Goal: Task Accomplishment & Management: Complete application form

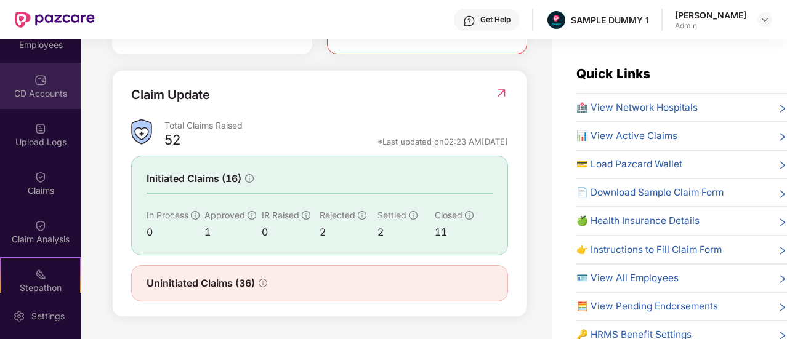
scroll to position [132, 0]
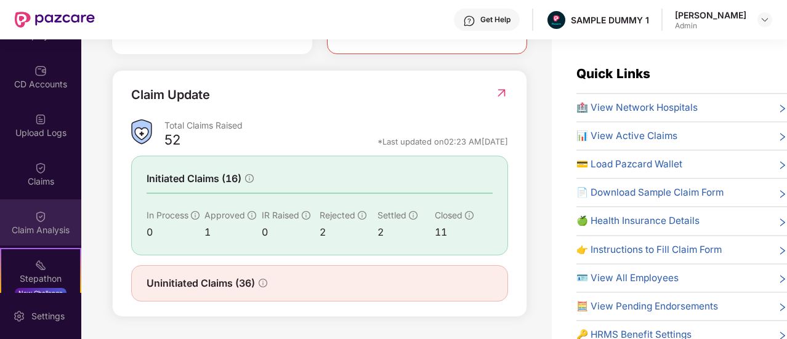
click at [40, 220] on img at bounding box center [40, 217] width 12 height 12
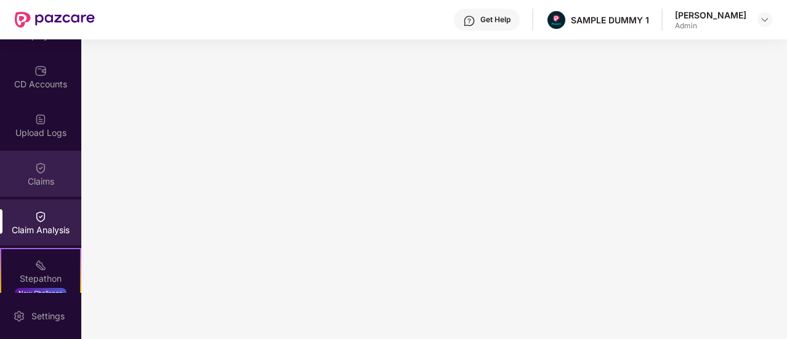
scroll to position [0, 0]
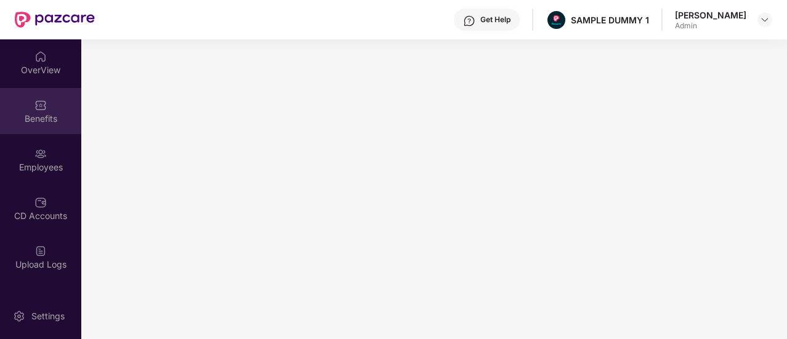
click at [34, 120] on div "Benefits" at bounding box center [40, 119] width 81 height 12
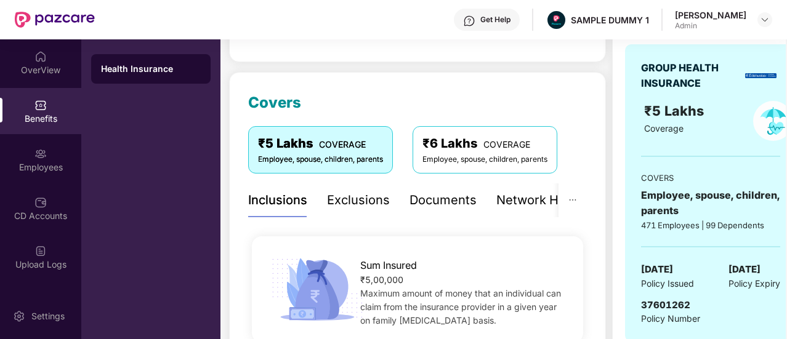
scroll to position [115, 0]
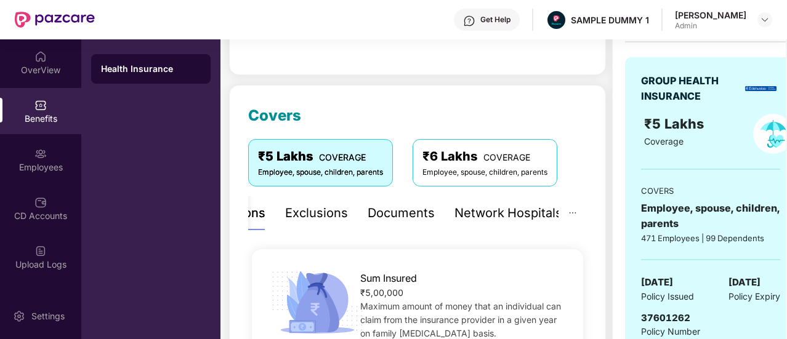
click at [390, 216] on div "Documents" at bounding box center [401, 213] width 67 height 19
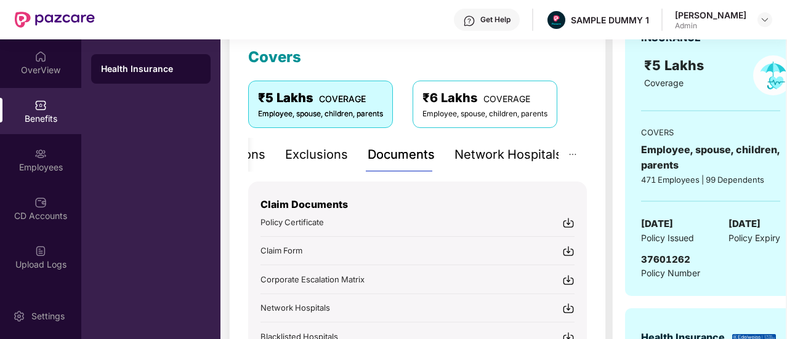
scroll to position [172, 0]
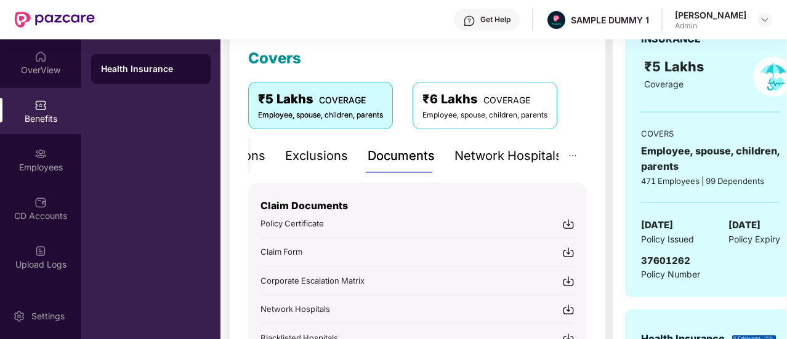
click at [477, 156] on div "Network Hospitals" at bounding box center [508, 156] width 108 height 19
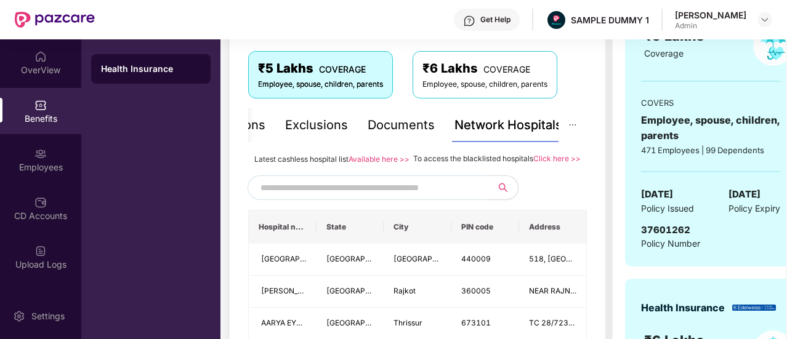
scroll to position [203, 0]
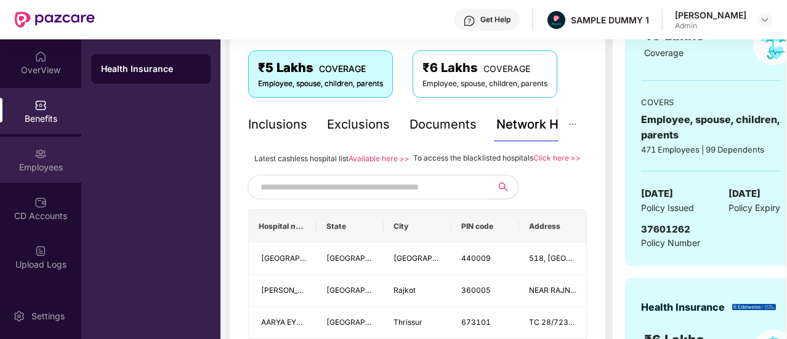
click at [46, 157] on div "Employees" at bounding box center [40, 160] width 81 height 46
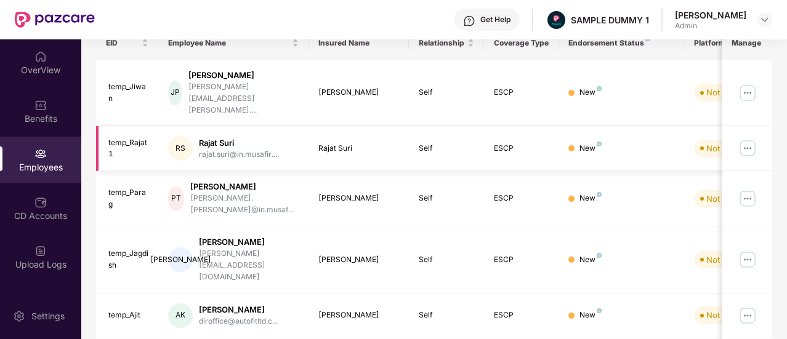
scroll to position [0, 0]
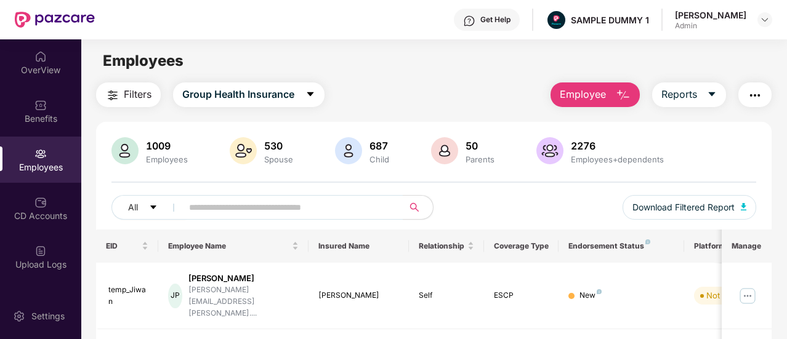
click at [598, 93] on span "Employee" at bounding box center [583, 94] width 46 height 15
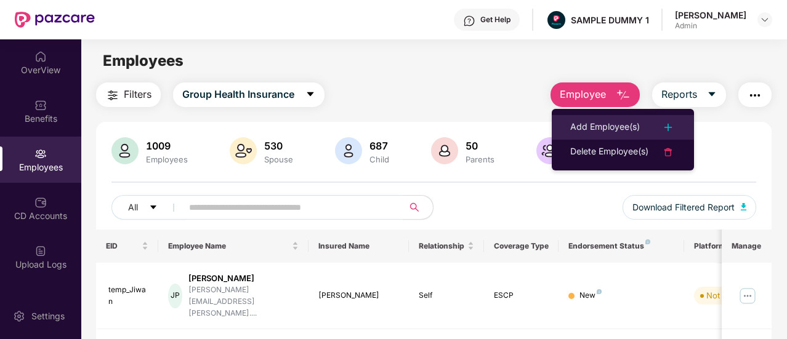
click at [613, 130] on div "Add Employee(s)" at bounding box center [605, 127] width 70 height 15
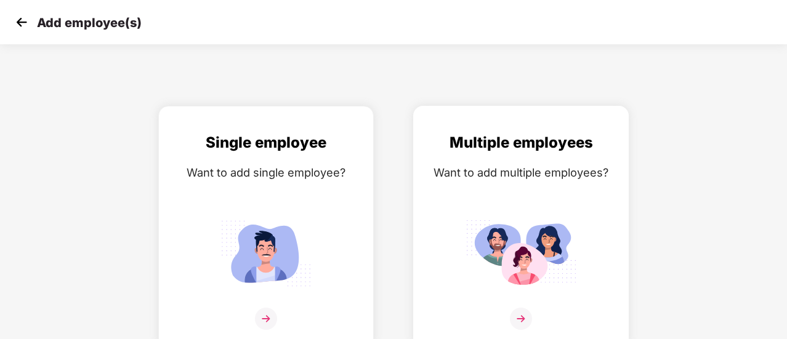
click at [505, 247] on img at bounding box center [520, 253] width 111 height 77
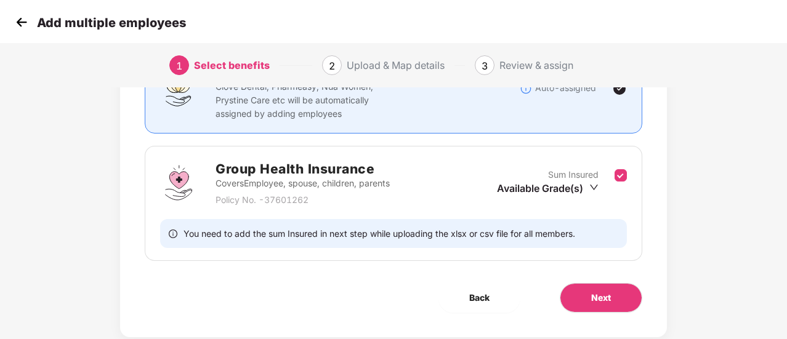
scroll to position [132, 0]
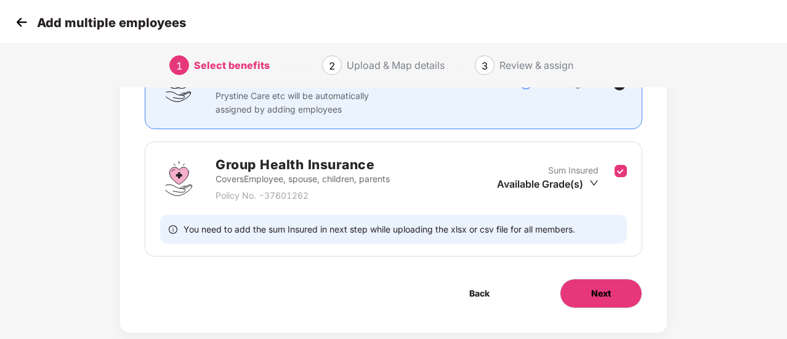
click at [582, 289] on button "Next" at bounding box center [601, 294] width 82 height 30
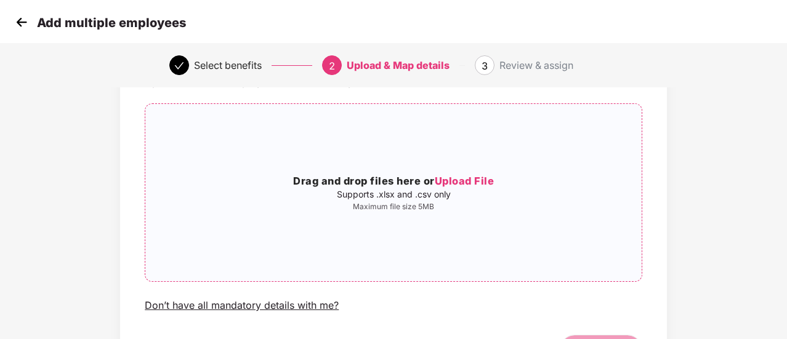
scroll to position [70, 0]
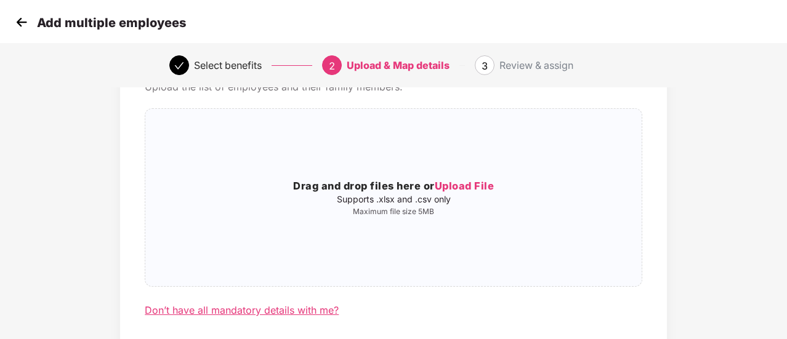
click at [304, 316] on div "Don’t have all mandatory details with me?" at bounding box center [242, 310] width 194 height 13
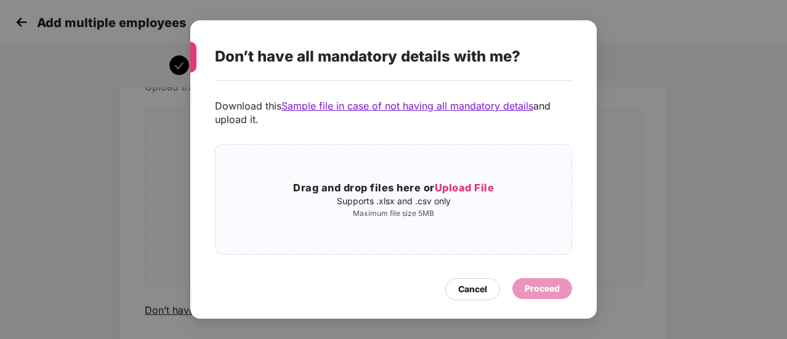
scroll to position [49, 0]
click at [472, 291] on div "Cancel" at bounding box center [472, 290] width 29 height 14
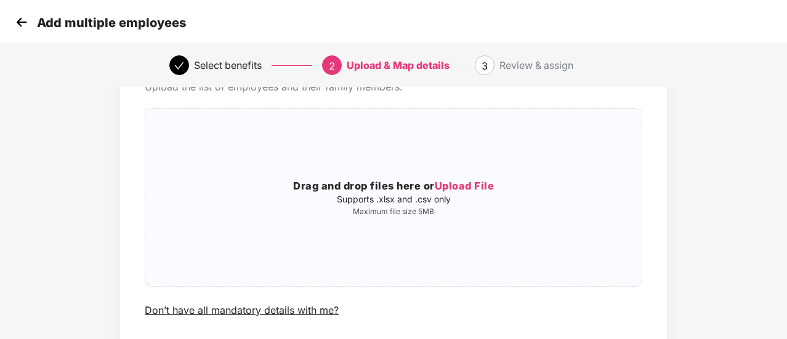
click at [20, 25] on img at bounding box center [21, 22] width 18 height 18
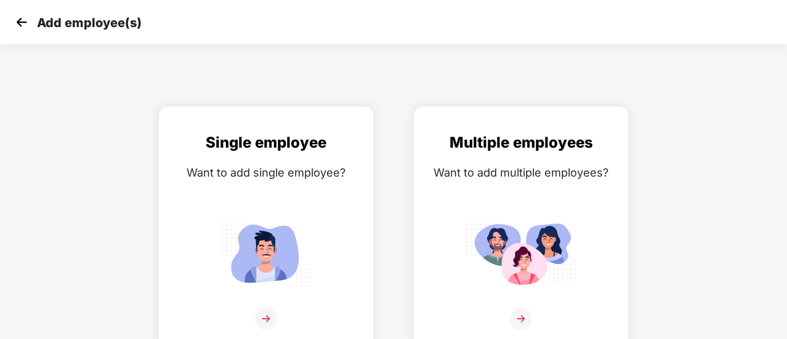
click at [20, 25] on img at bounding box center [21, 22] width 18 height 18
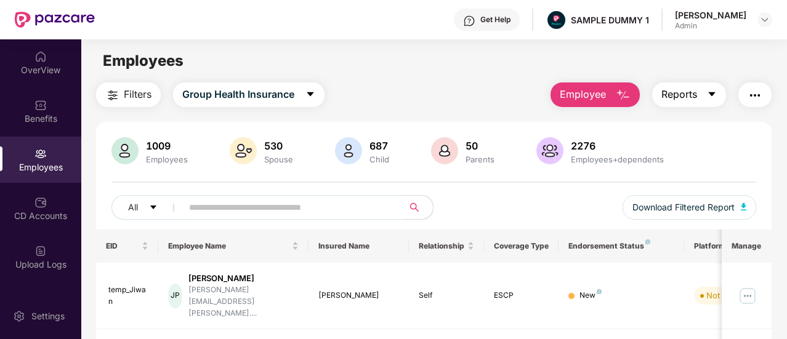
click at [688, 99] on span "Reports" at bounding box center [679, 94] width 36 height 15
click at [491, 183] on div "1009 Employees 530 Spouse 687 Child [DEMOGRAPHIC_DATA] Parents 2276 Employees+d…" at bounding box center [433, 183] width 675 height 92
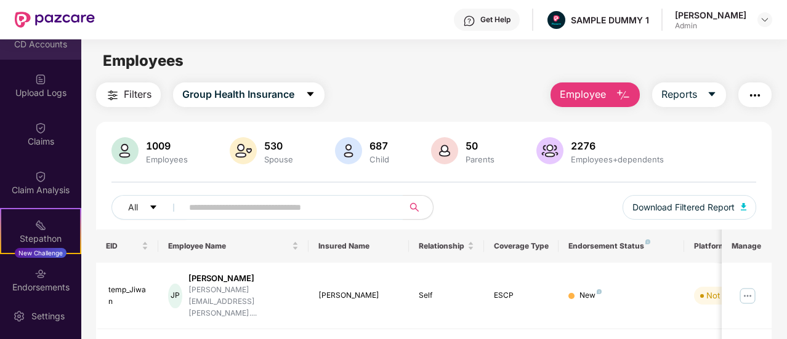
scroll to position [195, 0]
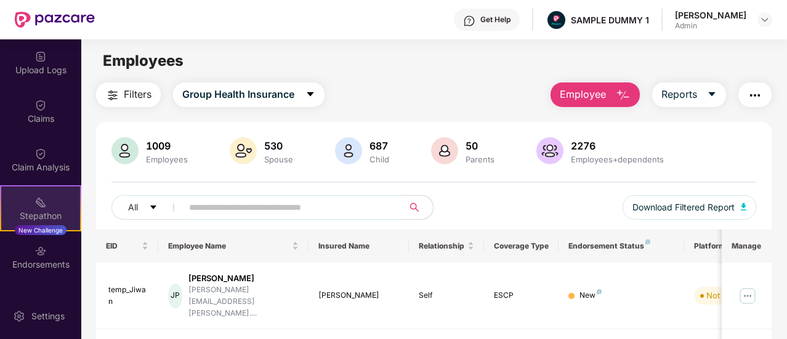
click at [41, 197] on img at bounding box center [40, 202] width 12 height 12
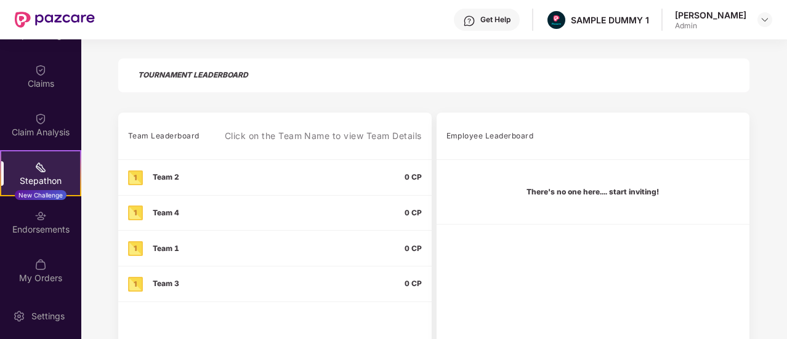
scroll to position [231, 0]
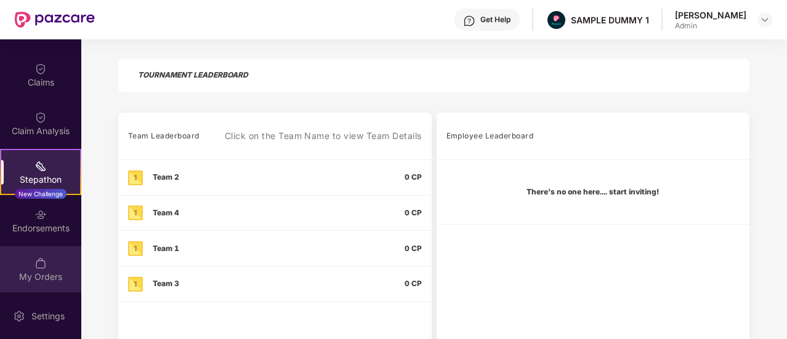
click at [42, 268] on img at bounding box center [40, 263] width 12 height 12
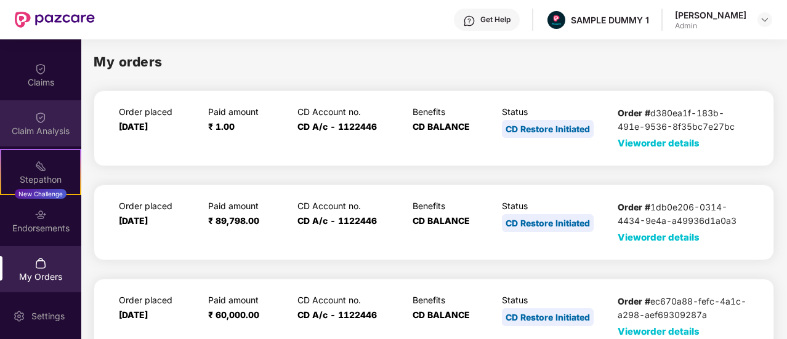
scroll to position [0, 0]
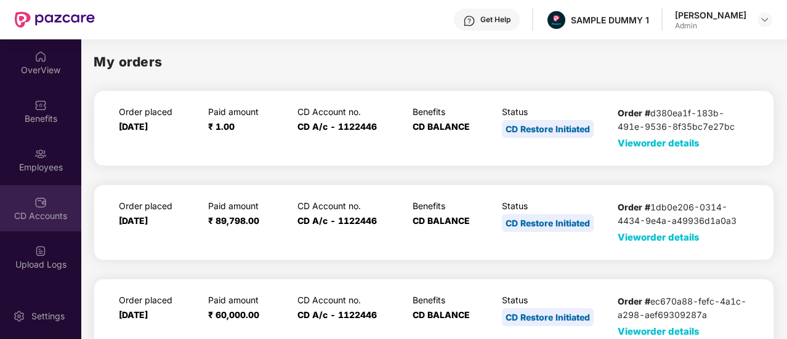
click at [39, 210] on div "CD Accounts" at bounding box center [40, 216] width 81 height 12
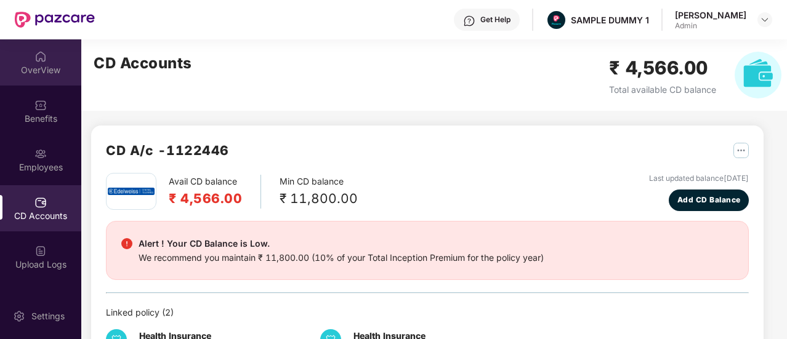
click at [47, 70] on div "OverView" at bounding box center [40, 70] width 81 height 12
